Goal: Task Accomplishment & Management: Manage account settings

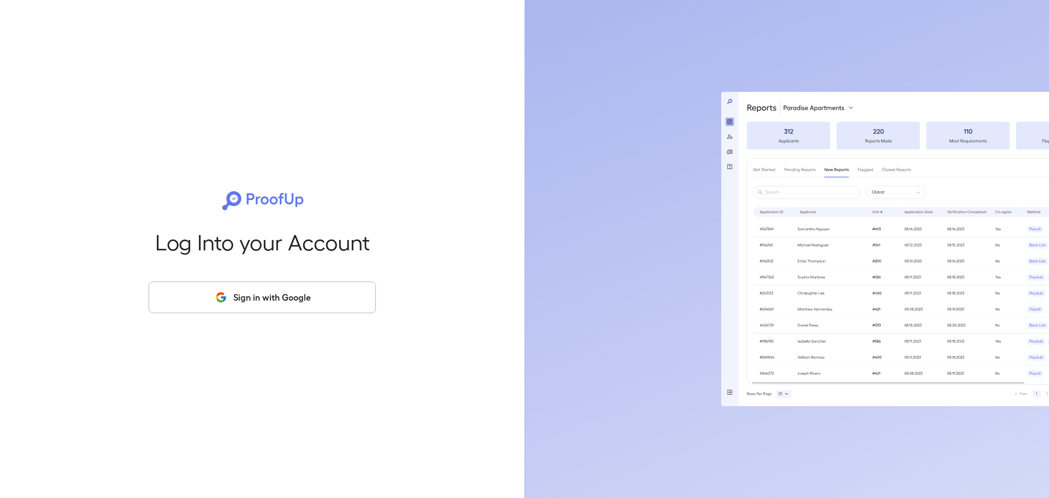
click at [315, 297] on button "Sign in with Google" at bounding box center [262, 297] width 227 height 32
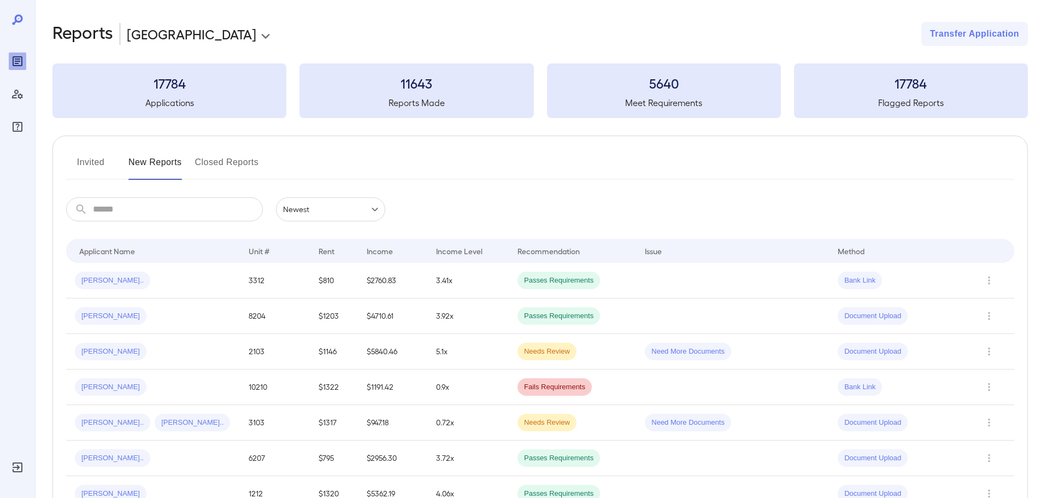
click at [86, 157] on button "Invited" at bounding box center [90, 166] width 49 height 26
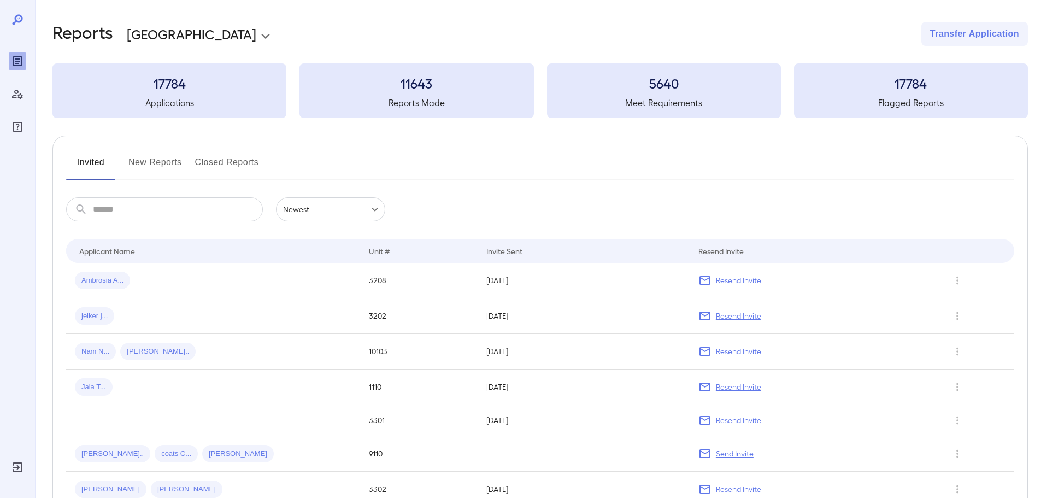
click at [142, 161] on button "New Reports" at bounding box center [155, 166] width 54 height 26
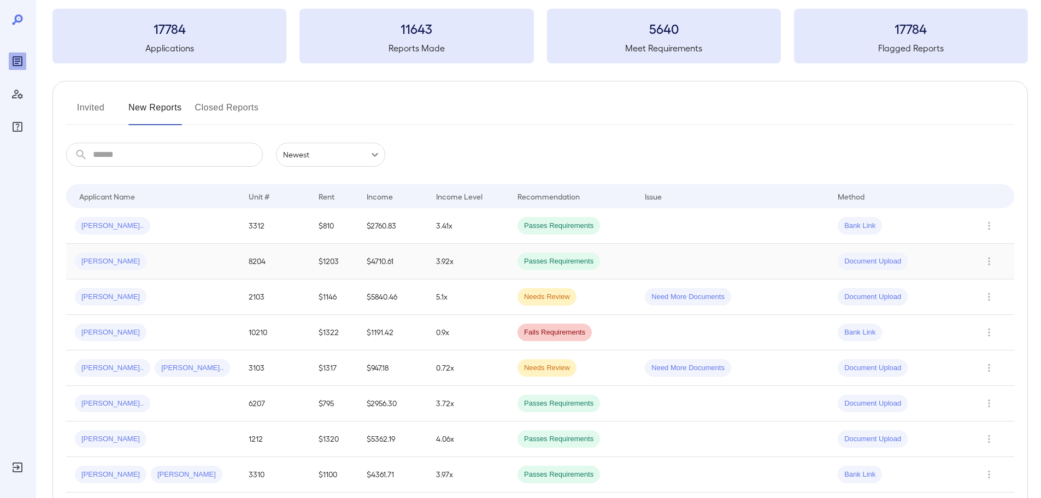
scroll to position [109, 0]
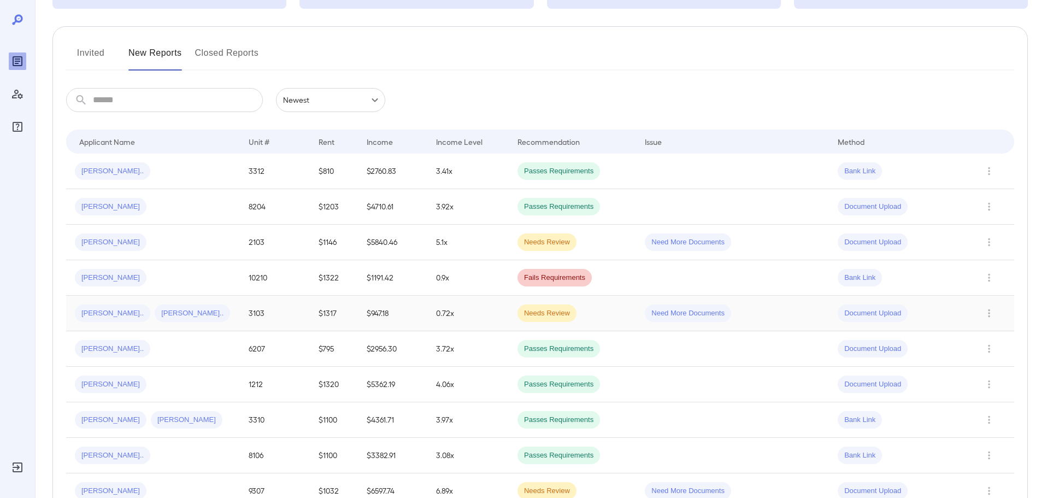
click at [160, 321] on div "[PERSON_NAME].. [PERSON_NAME].." at bounding box center [153, 312] width 156 height 17
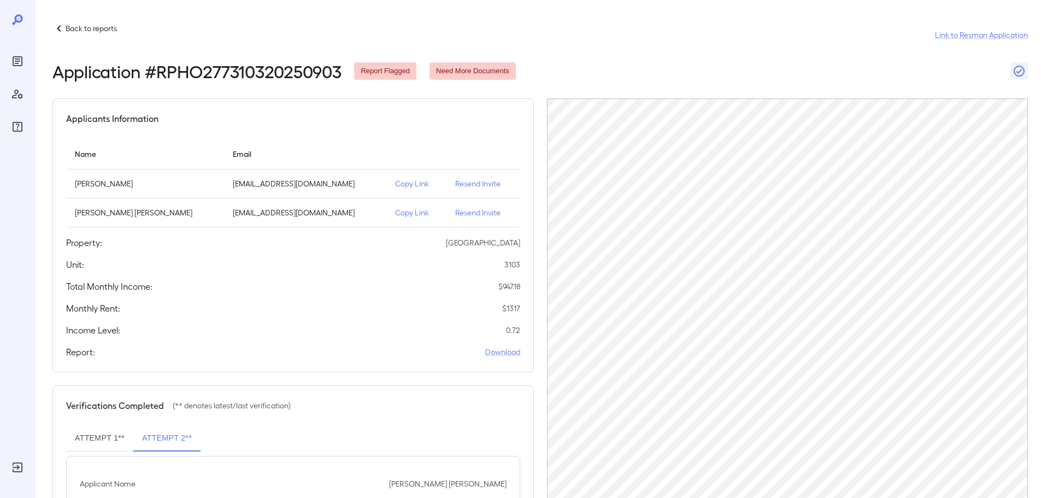
click at [455, 212] on p "Resend Invite" at bounding box center [483, 212] width 56 height 11
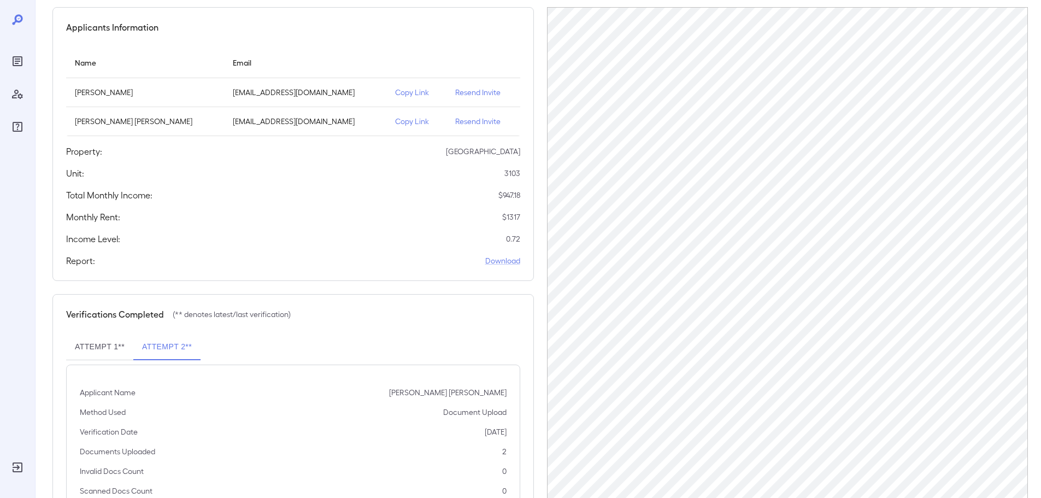
scroll to position [84, 0]
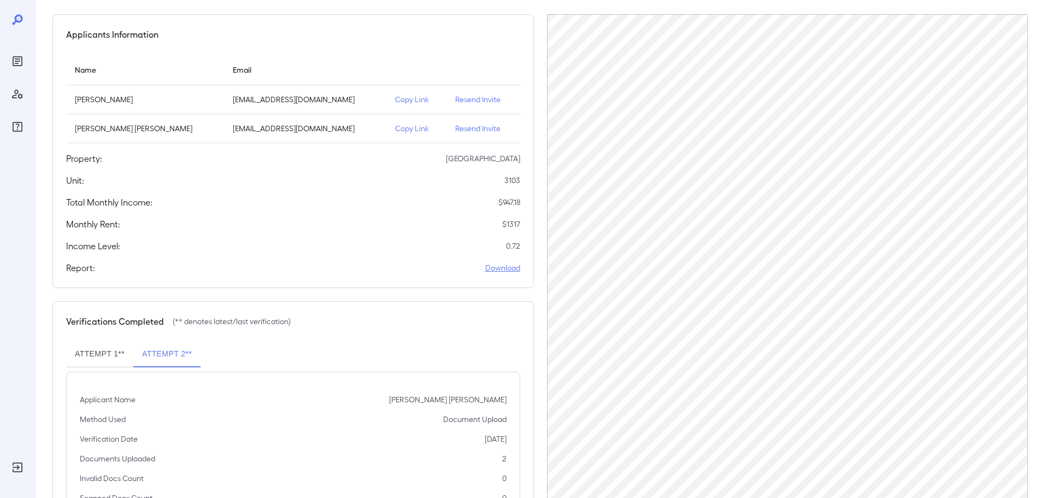
click at [506, 269] on link "Download" at bounding box center [502, 267] width 35 height 11
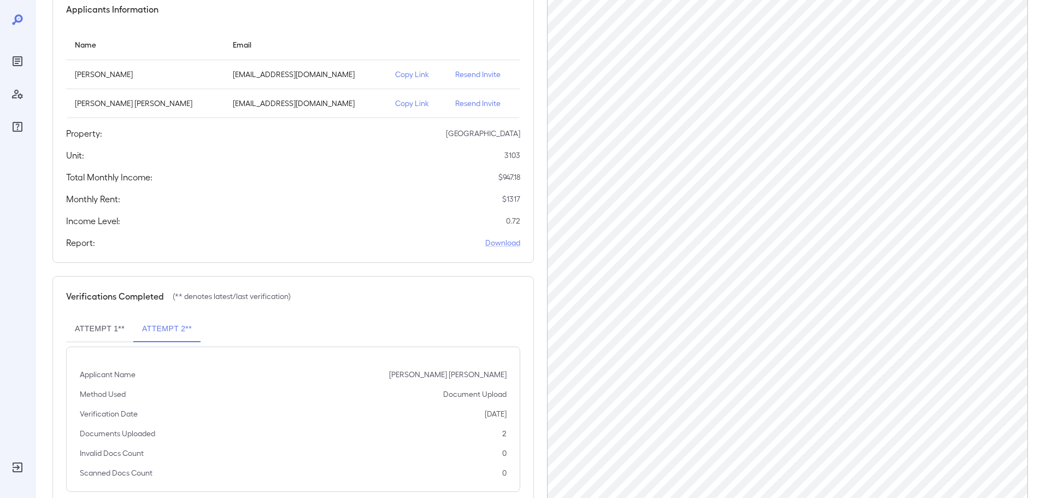
scroll to position [139, 0]
